Goal: Transaction & Acquisition: Obtain resource

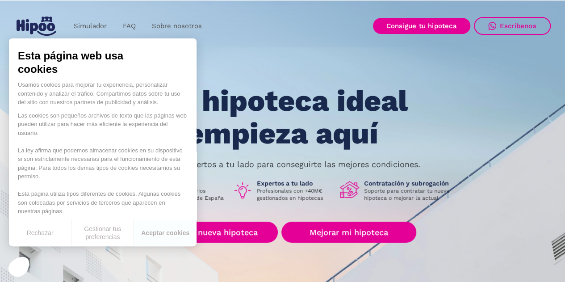
scroll to position [108, 0]
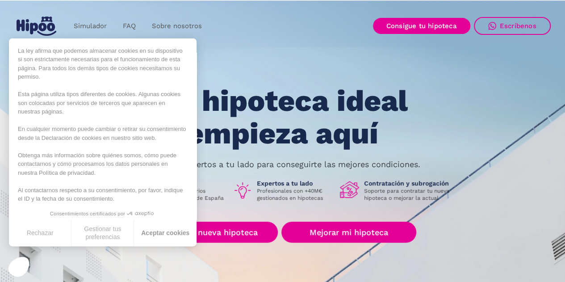
click at [166, 237] on button "Aceptar cookies" at bounding box center [165, 233] width 63 height 26
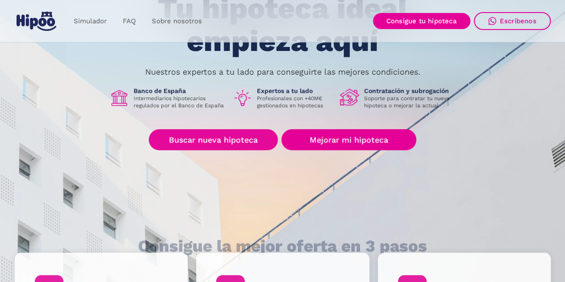
scroll to position [0, 0]
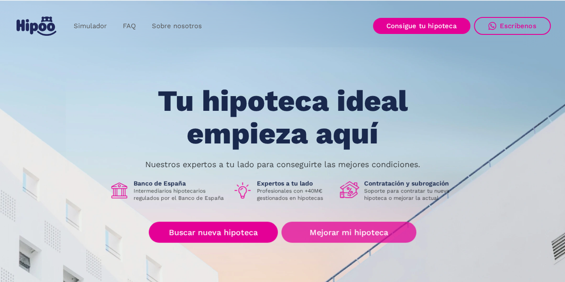
click at [328, 231] on link "Mejorar mi hipoteca" at bounding box center [348, 232] width 134 height 21
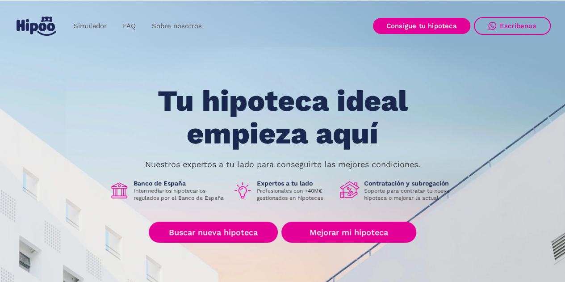
click at [25, 24] on img "home" at bounding box center [37, 26] width 40 height 19
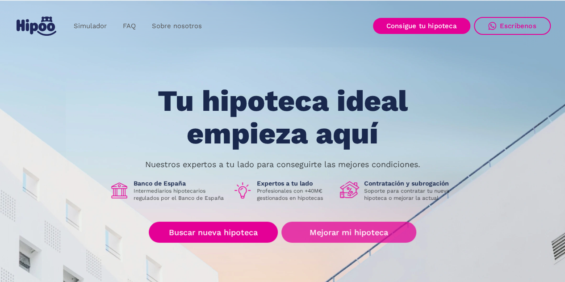
click at [386, 227] on link "Mejorar mi hipoteca" at bounding box center [348, 232] width 134 height 21
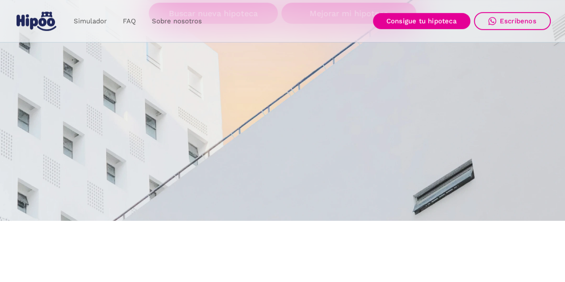
scroll to position [223, 0]
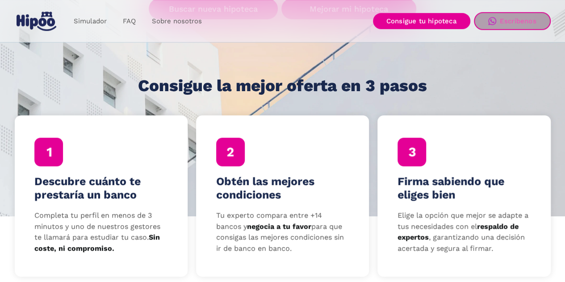
click at [510, 23] on div "Escríbenos" at bounding box center [518, 21] width 37 height 8
click at [520, 18] on div "Escríbenos" at bounding box center [518, 21] width 37 height 8
